Goal: Task Accomplishment & Management: Complete application form

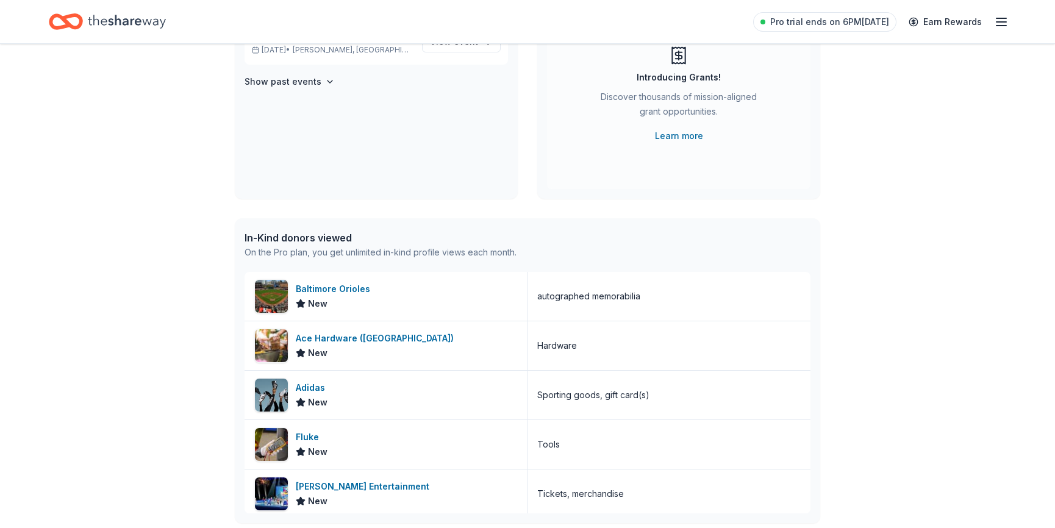
scroll to position [221, 0]
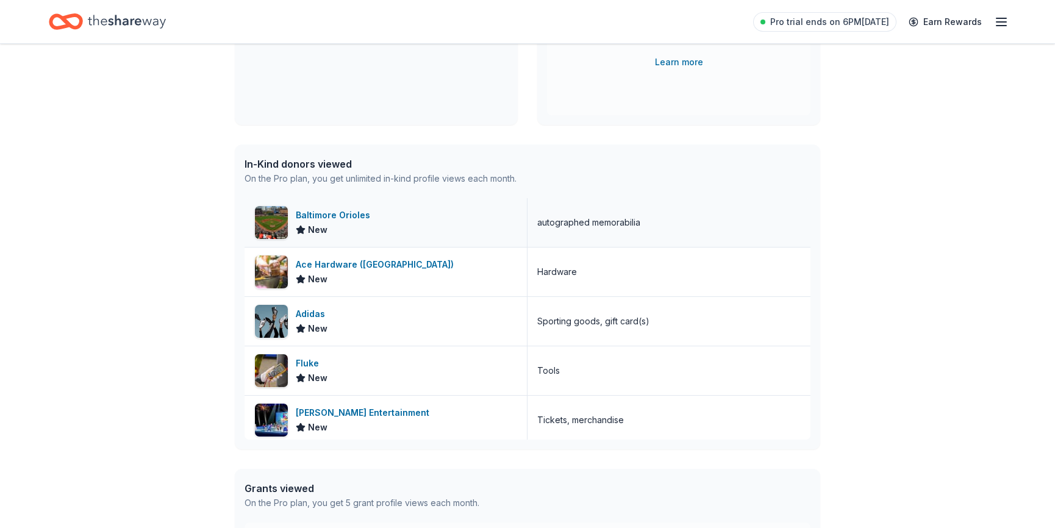
click at [346, 210] on div "Baltimore Orioles" at bounding box center [335, 215] width 79 height 15
click at [342, 252] on div "Ace Hardware (DC) New" at bounding box center [386, 272] width 283 height 49
click at [325, 310] on div "Adidas" at bounding box center [313, 314] width 34 height 15
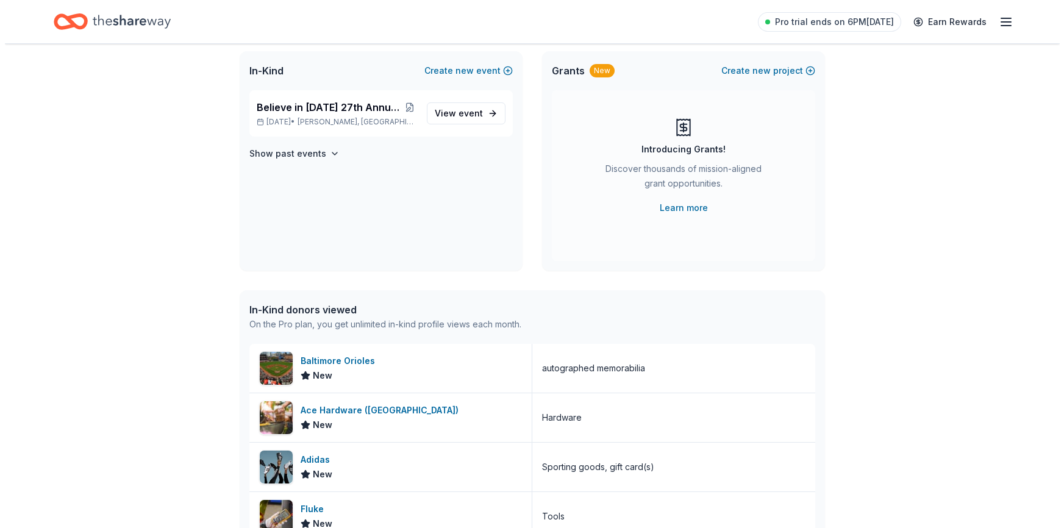
scroll to position [0, 0]
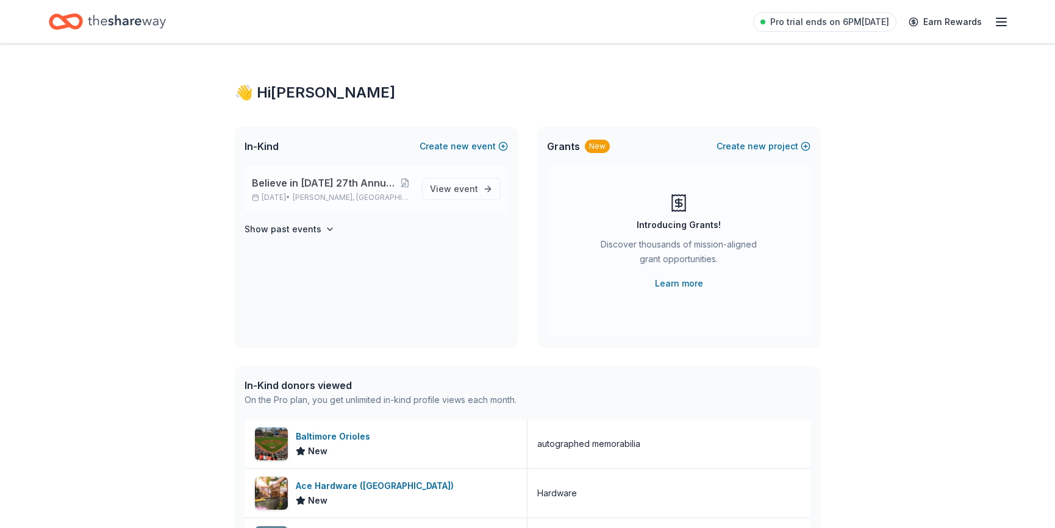
click at [323, 171] on div "Believe in Tomorrow’s 27th Annual Charity Golf Outing Nov 03, 2025 • Lothian, M…" at bounding box center [376, 189] width 263 height 46
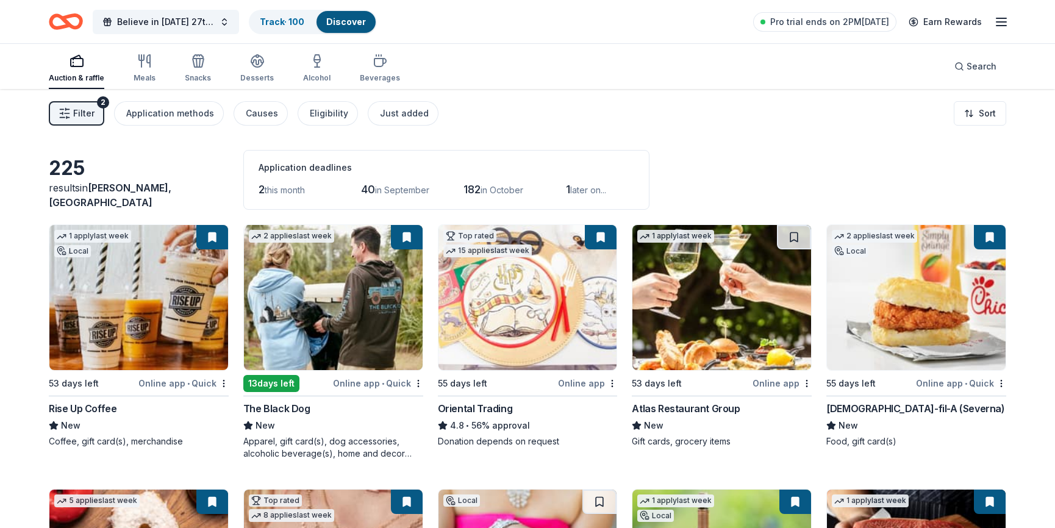
click at [73, 109] on span "Filter" at bounding box center [83, 113] width 21 height 15
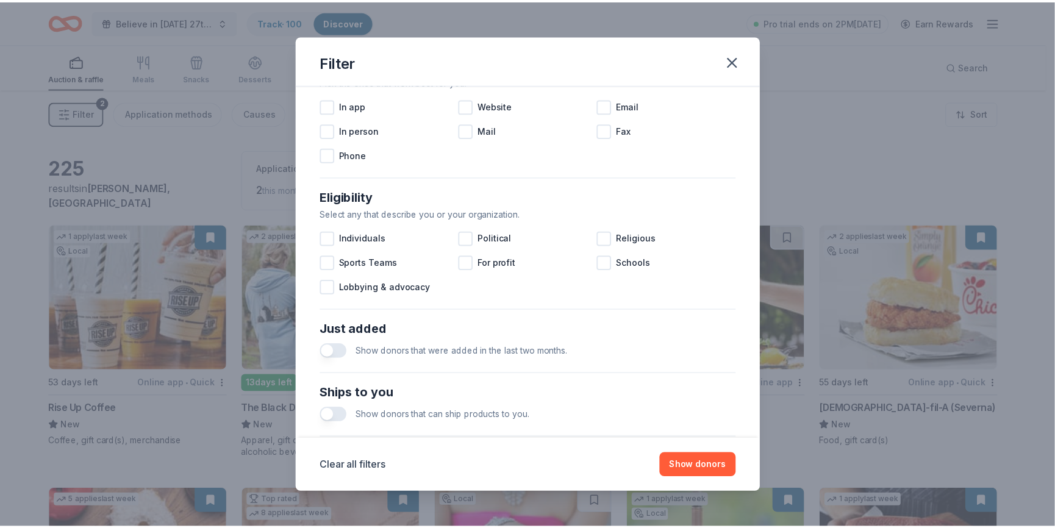
scroll to position [448, 0]
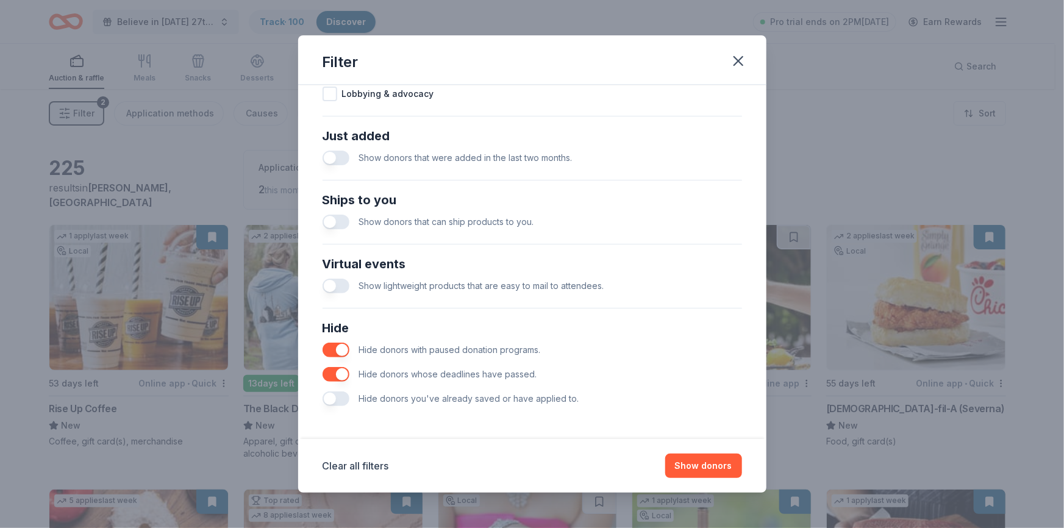
click at [328, 392] on button "button" at bounding box center [336, 399] width 27 height 15
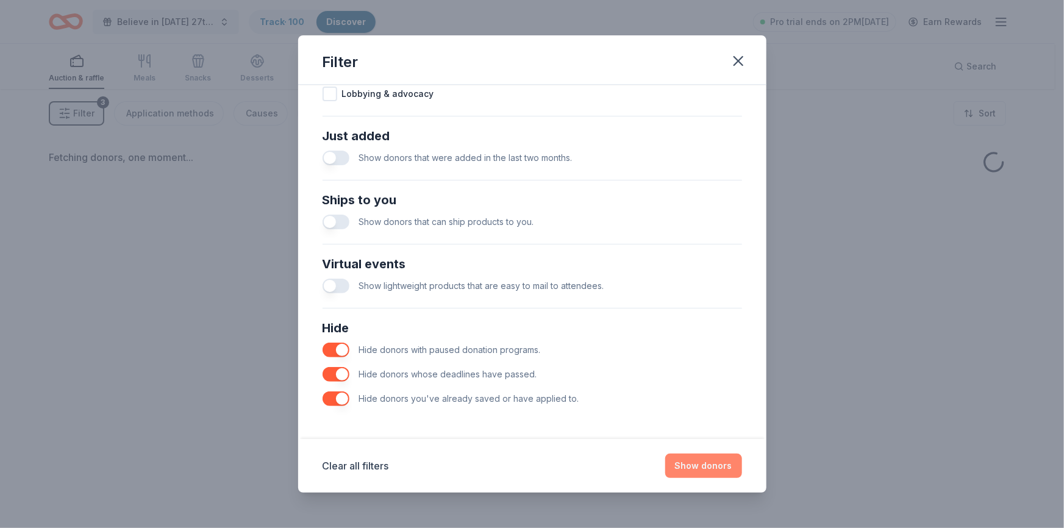
click at [722, 468] on button "Show donors" at bounding box center [703, 466] width 77 height 24
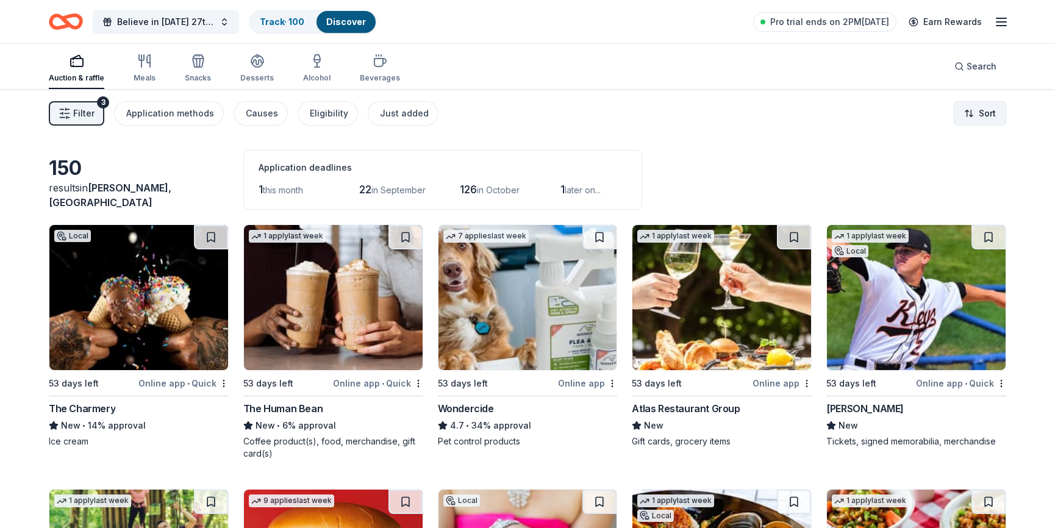
click at [964, 120] on html "Believe in Tomorrow’s 27th Annual Charity Golf Outing Track · 100 Discover Pro …" at bounding box center [527, 264] width 1055 height 528
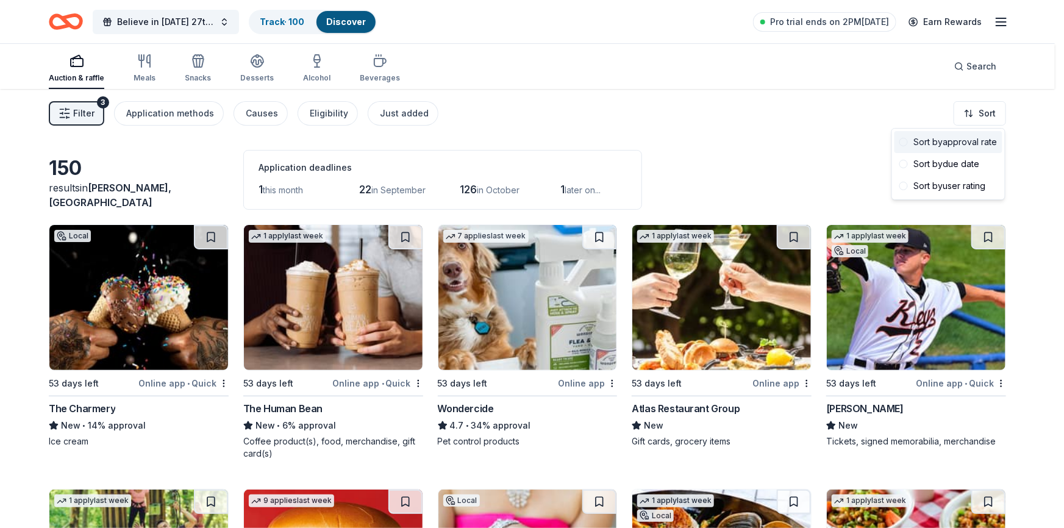
click at [958, 143] on div "Sort by approval rate" at bounding box center [949, 142] width 108 height 22
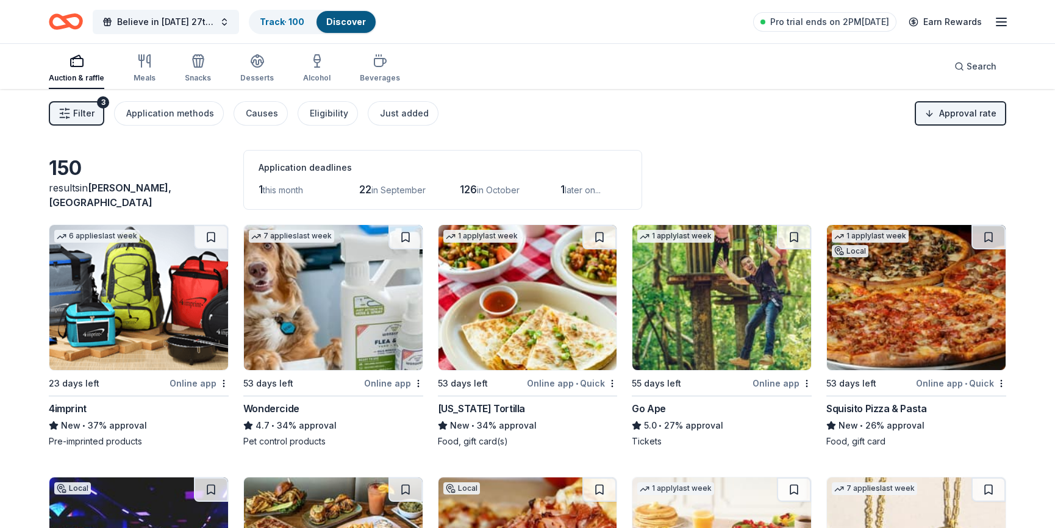
click at [161, 299] on img at bounding box center [138, 297] width 179 height 145
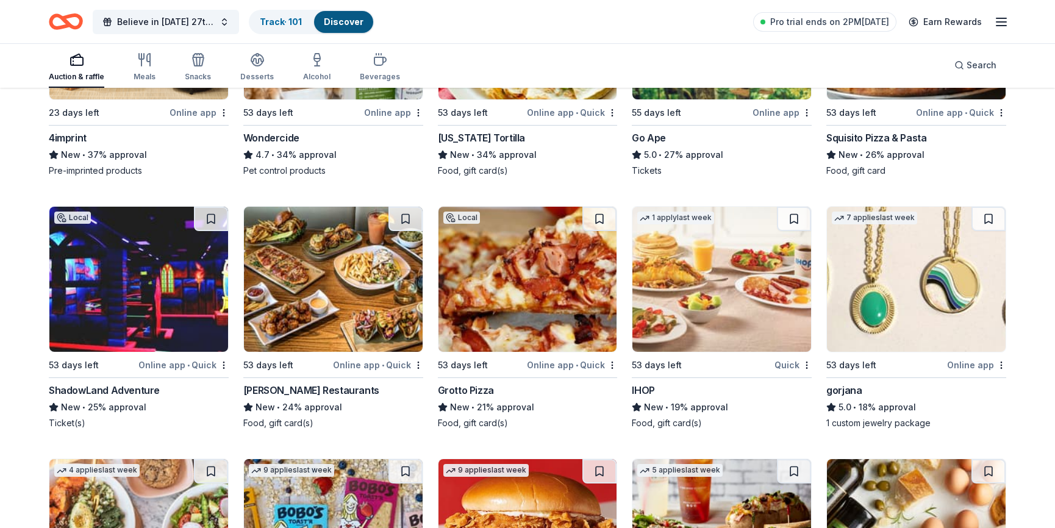
scroll to position [295, 0]
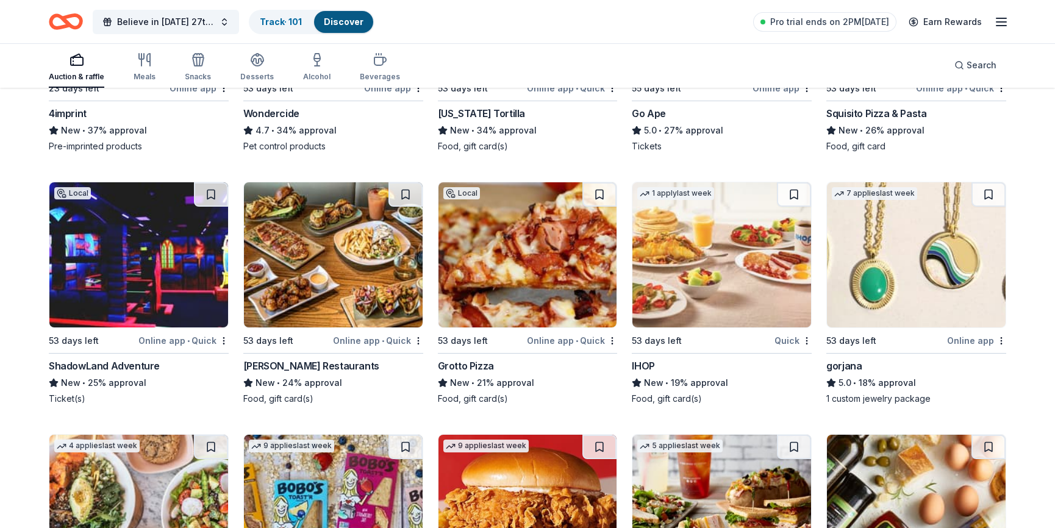
click at [165, 265] on img at bounding box center [138, 254] width 179 height 145
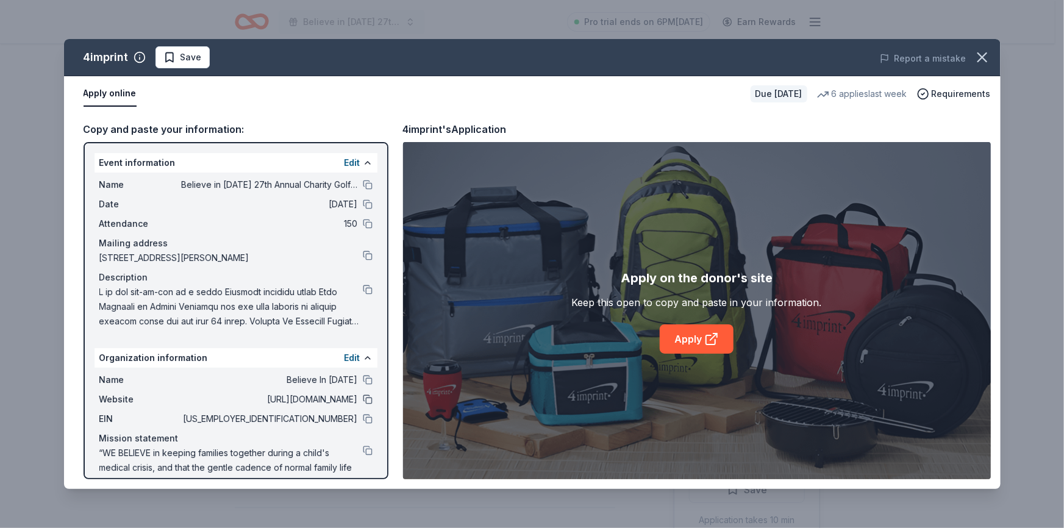
click at [363, 396] on button at bounding box center [368, 400] width 10 height 10
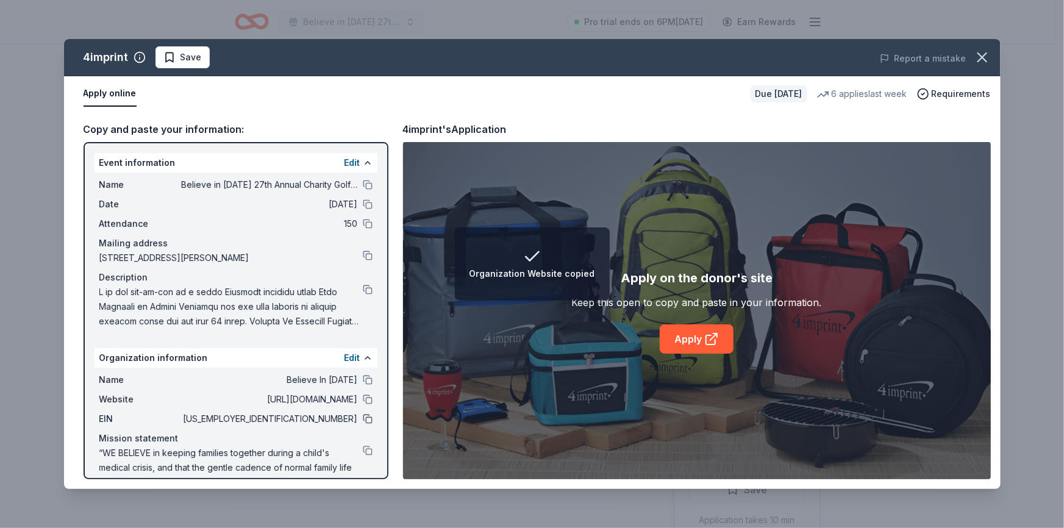
click at [363, 421] on button at bounding box center [368, 419] width 10 height 10
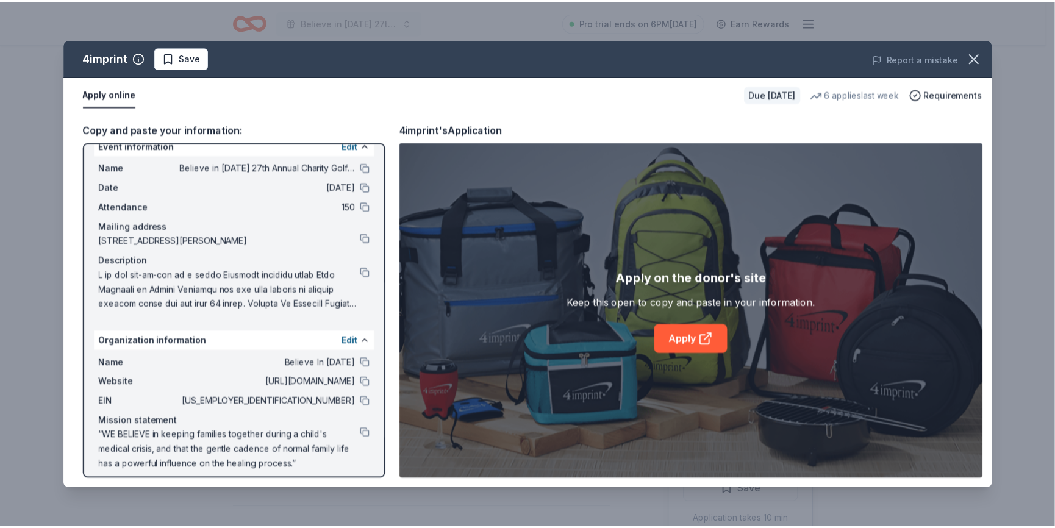
scroll to position [25, 0]
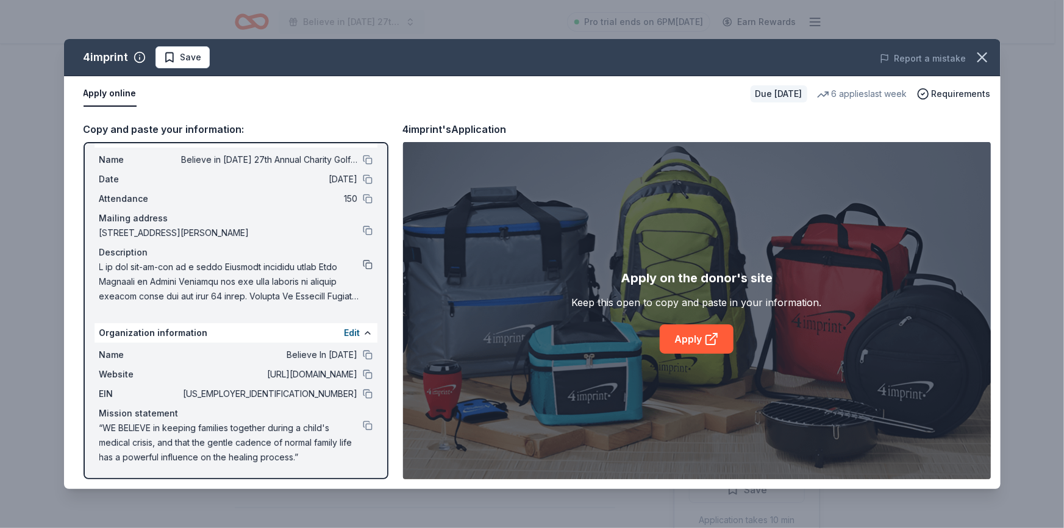
click at [363, 260] on button at bounding box center [368, 265] width 10 height 10
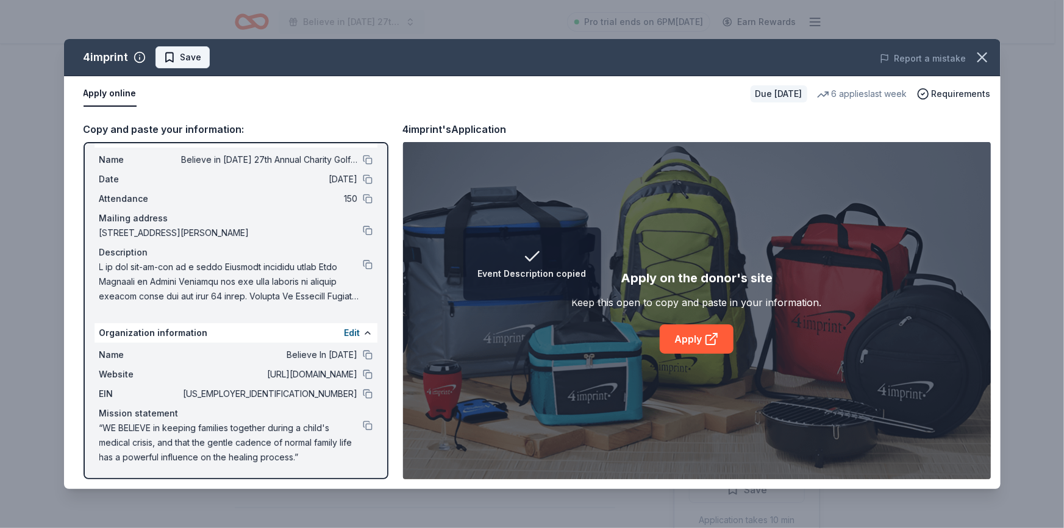
click at [199, 65] on button "Save" at bounding box center [183, 57] width 54 height 22
click at [189, 60] on html "Event Description copied Believe in [DATE] 27th Annual Charity Golf Outing Pro …" at bounding box center [532, 264] width 1064 height 528
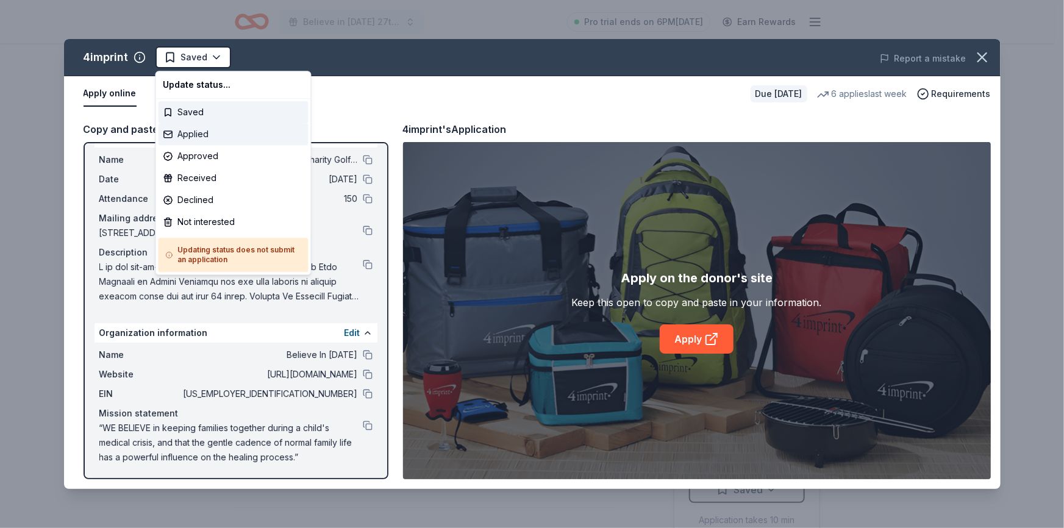
click at [192, 129] on div "Applied" at bounding box center [234, 134] width 150 height 22
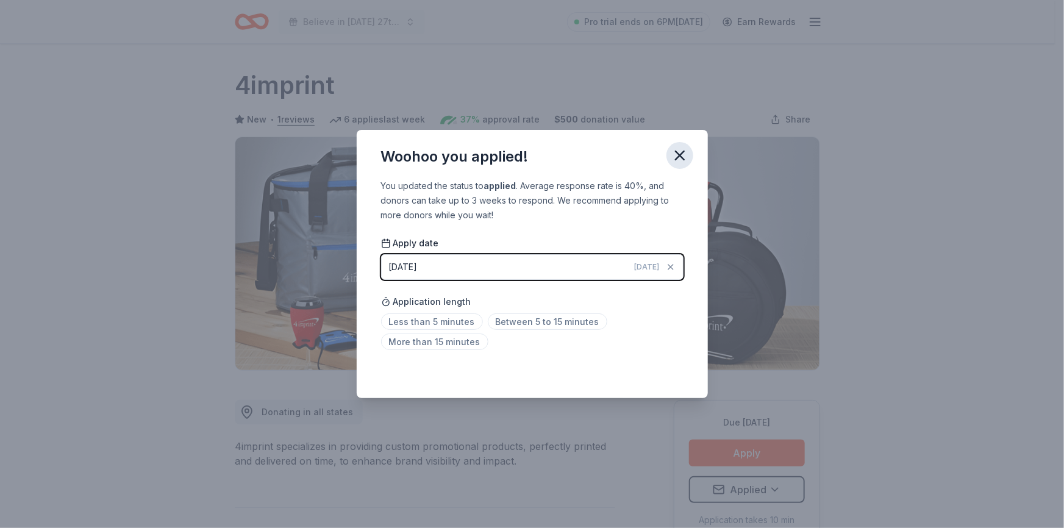
click at [684, 149] on icon "button" at bounding box center [680, 155] width 17 height 17
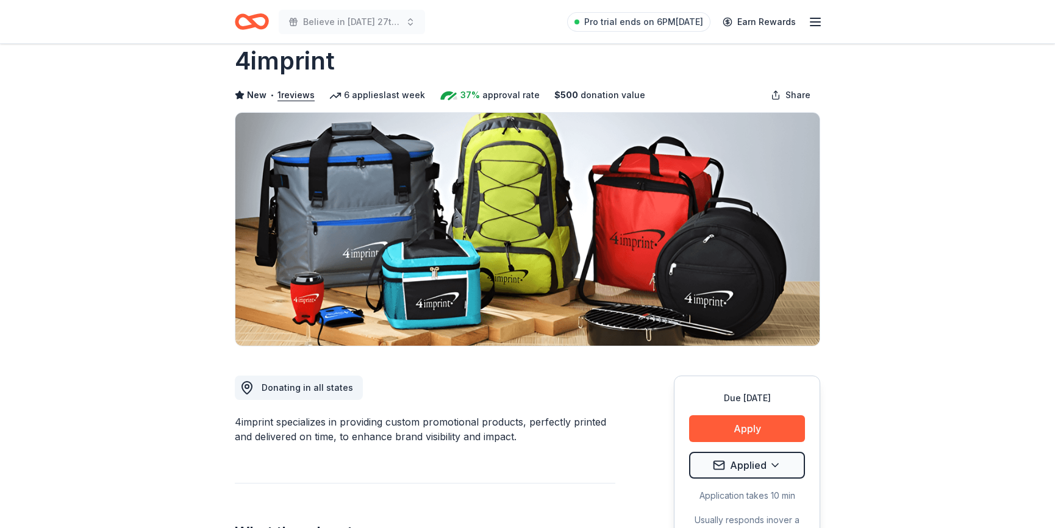
scroll to position [0, 0]
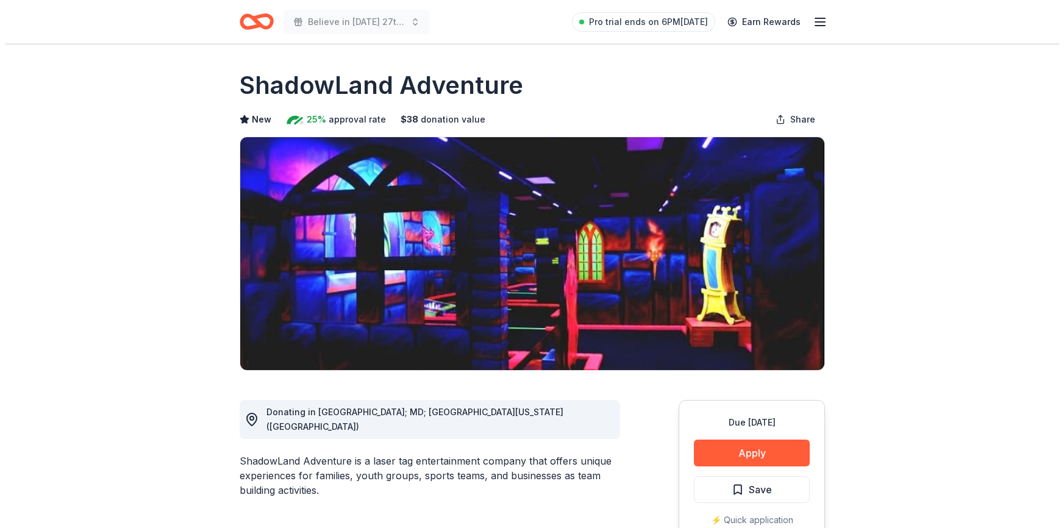
scroll to position [73, 0]
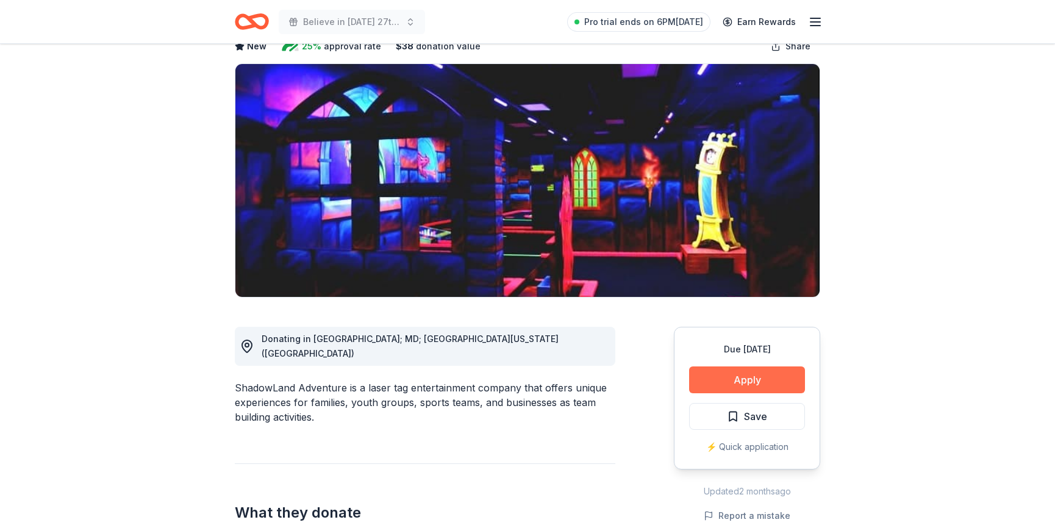
click at [731, 371] on button "Apply" at bounding box center [747, 380] width 116 height 27
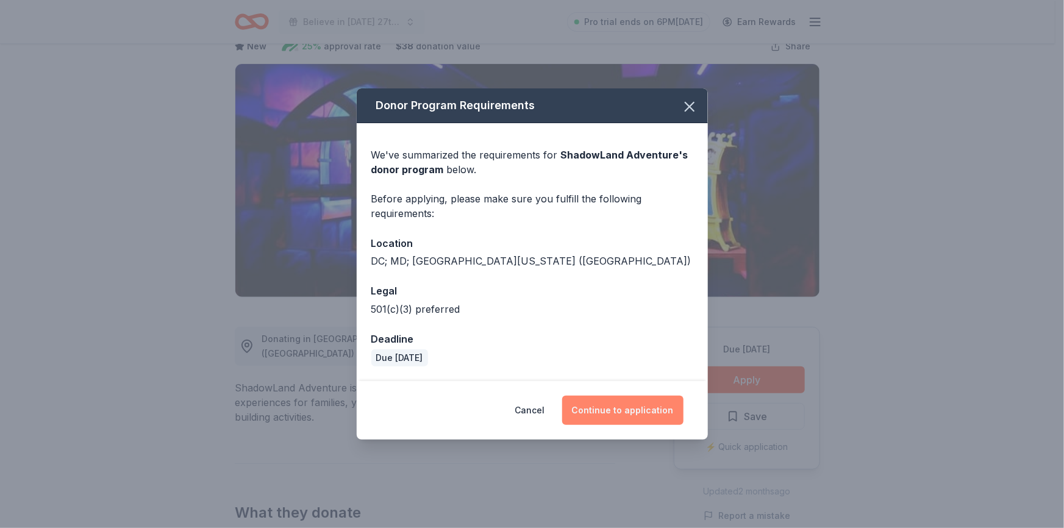
click at [583, 408] on button "Continue to application" at bounding box center [622, 410] width 121 height 29
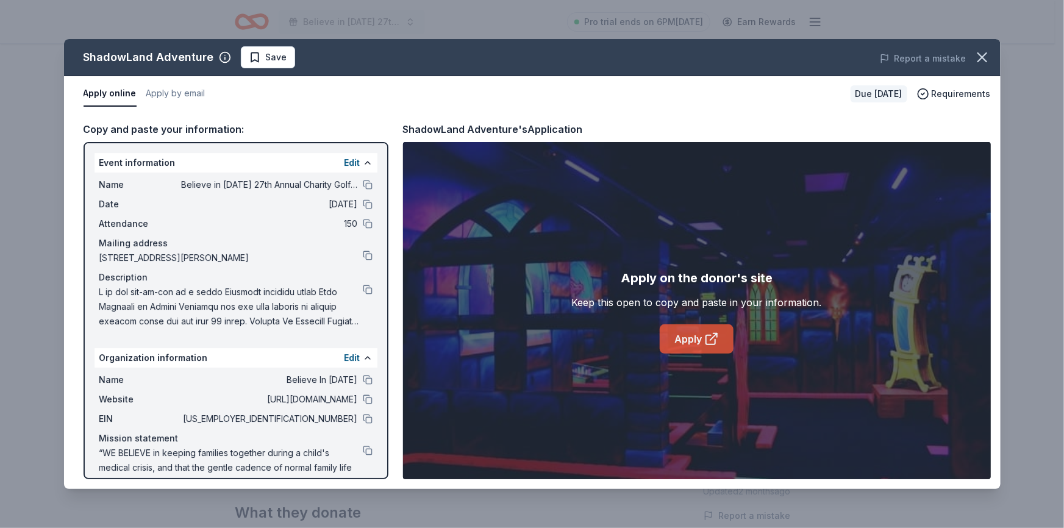
click at [698, 342] on link "Apply" at bounding box center [697, 338] width 74 height 29
click at [363, 186] on button at bounding box center [368, 185] width 10 height 10
